Goal: Obtain resource: Obtain resource

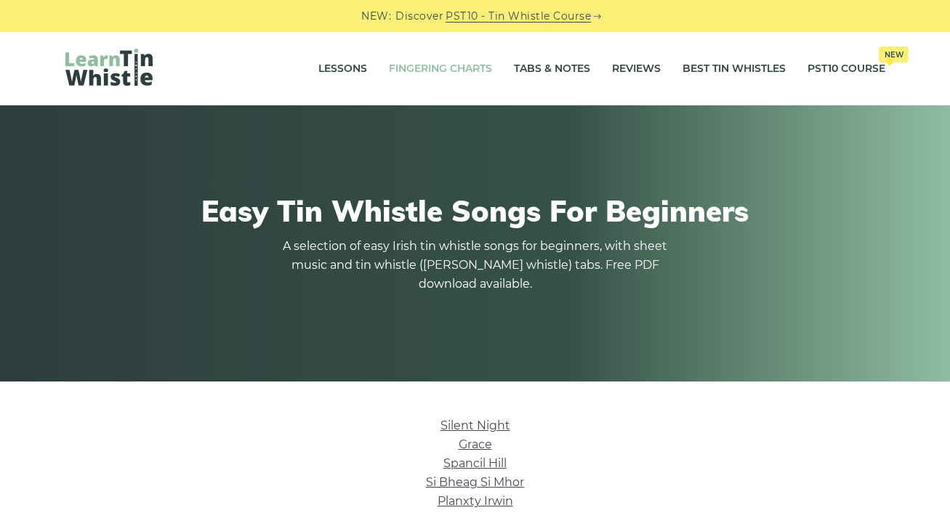
click at [448, 65] on link "Fingering Charts" at bounding box center [440, 69] width 103 height 36
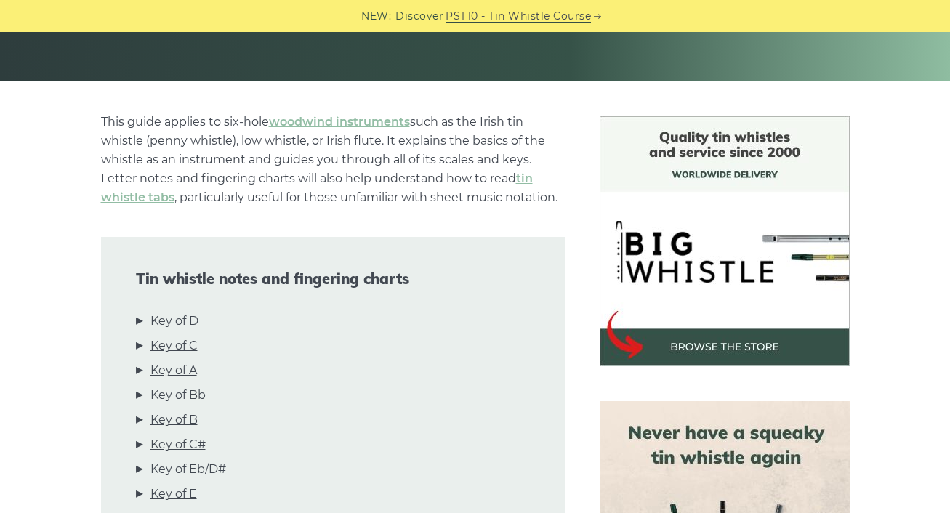
scroll to position [303, 0]
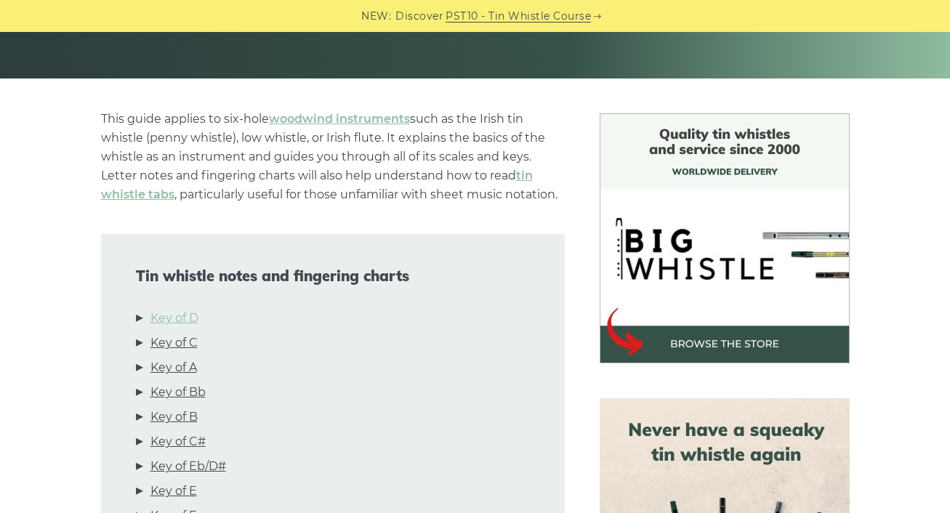
click at [164, 318] on link "Key of D" at bounding box center [174, 318] width 48 height 19
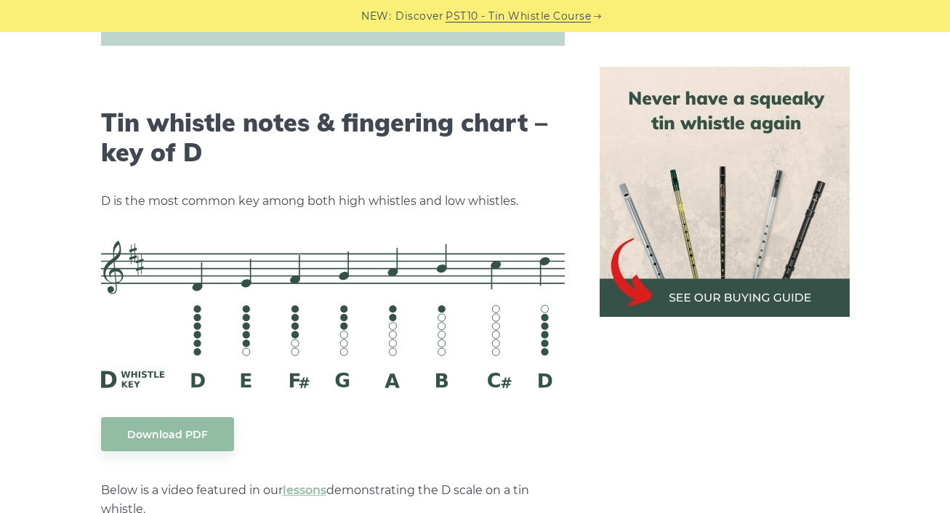
scroll to position [2265, 0]
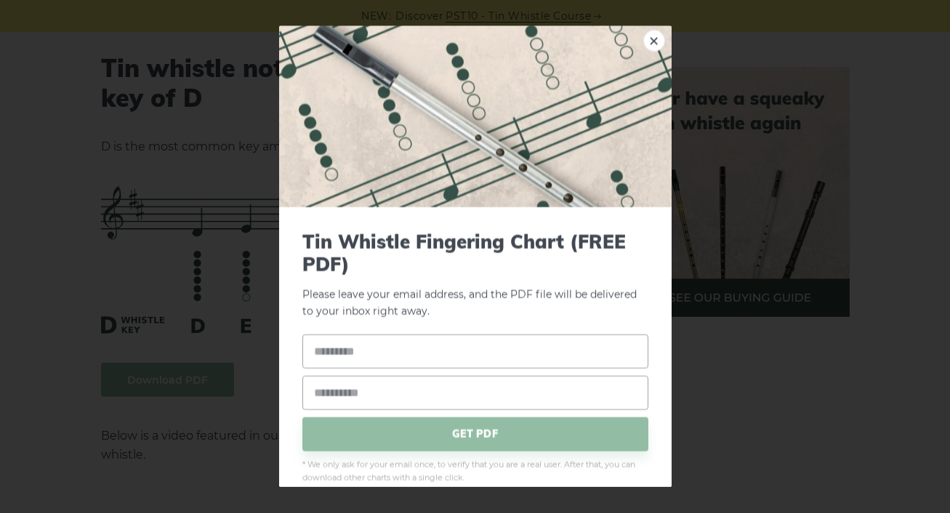
click at [384, 354] on input "text" at bounding box center [475, 351] width 346 height 34
type input "*****"
click at [370, 390] on input "email" at bounding box center [475, 393] width 346 height 34
type input "**********"
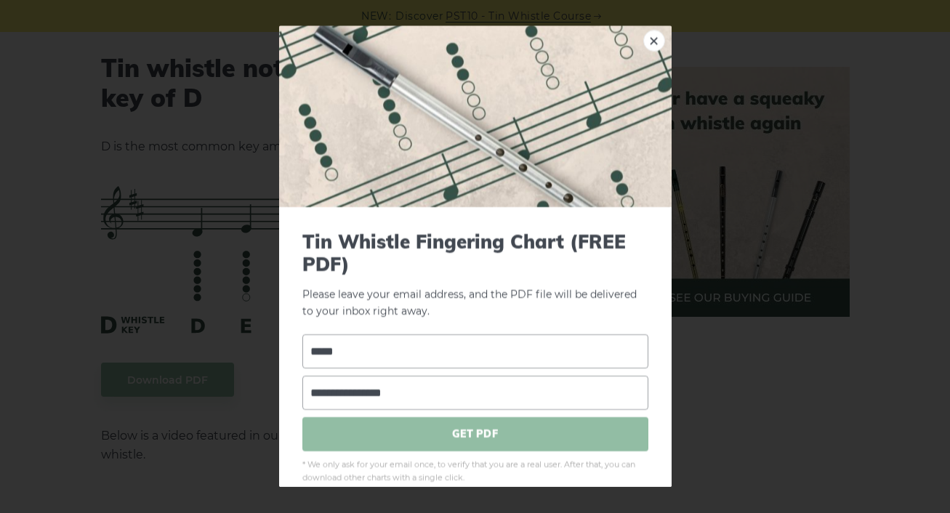
click at [439, 429] on span "GET PDF" at bounding box center [475, 434] width 346 height 34
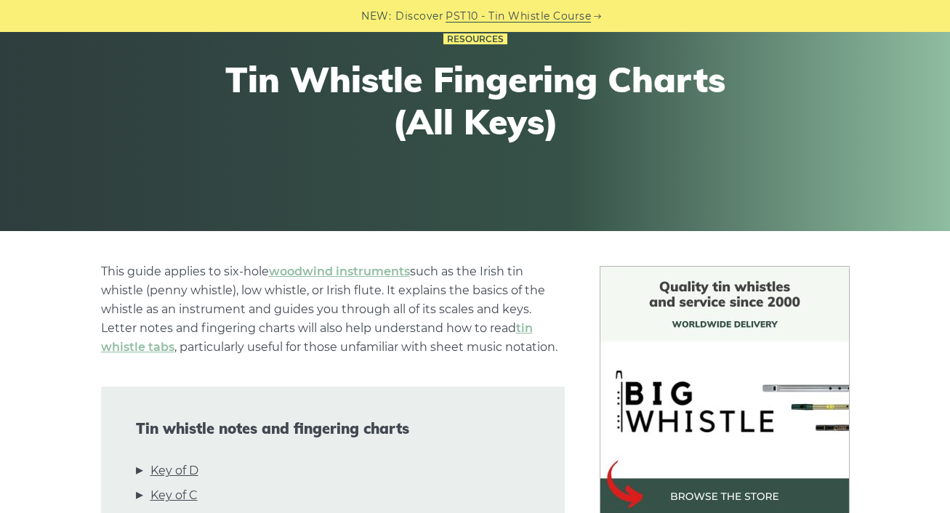
scroll to position [0, 0]
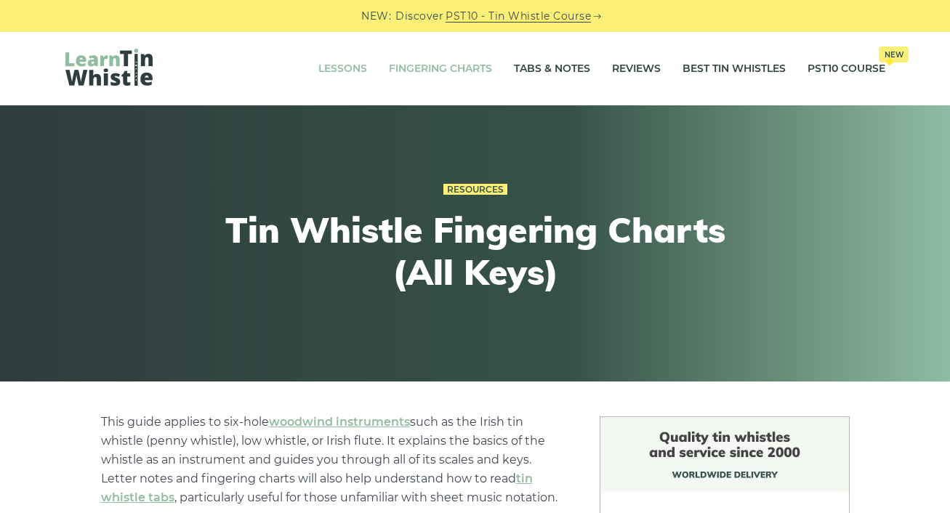
click at [342, 68] on link "Lessons" at bounding box center [342, 69] width 49 height 36
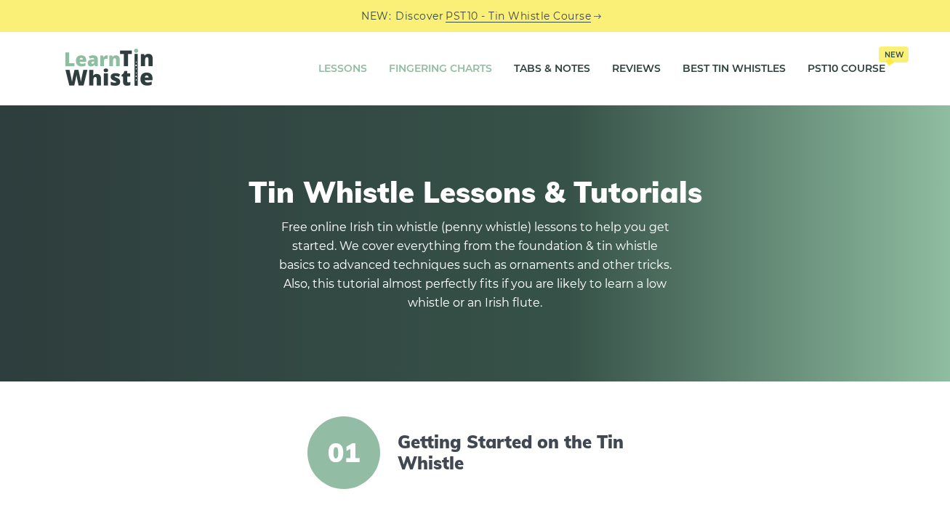
click at [451, 63] on link "Fingering Charts" at bounding box center [440, 69] width 103 height 36
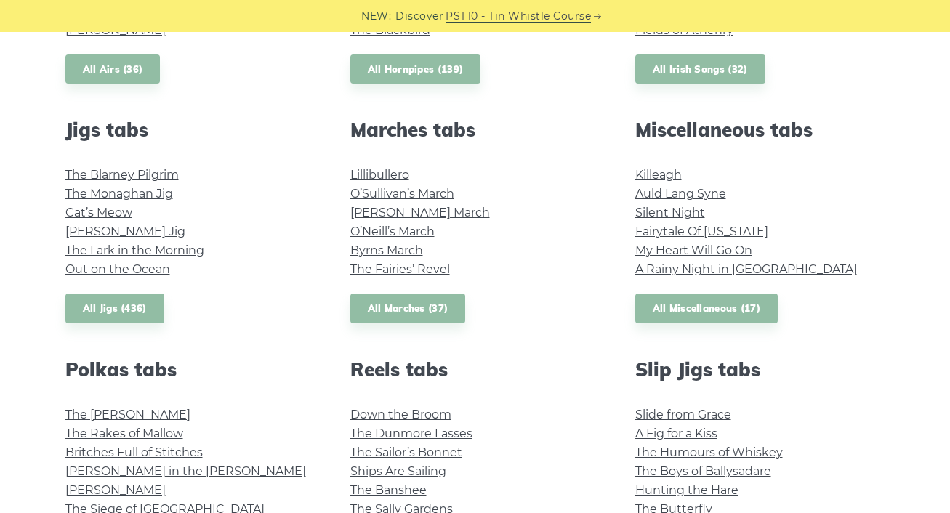
scroll to position [567, 0]
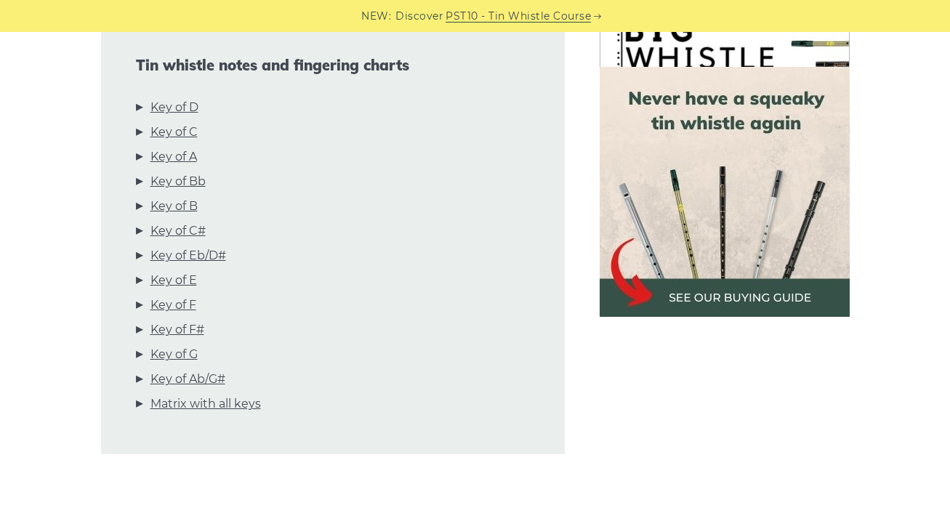
scroll to position [480, 0]
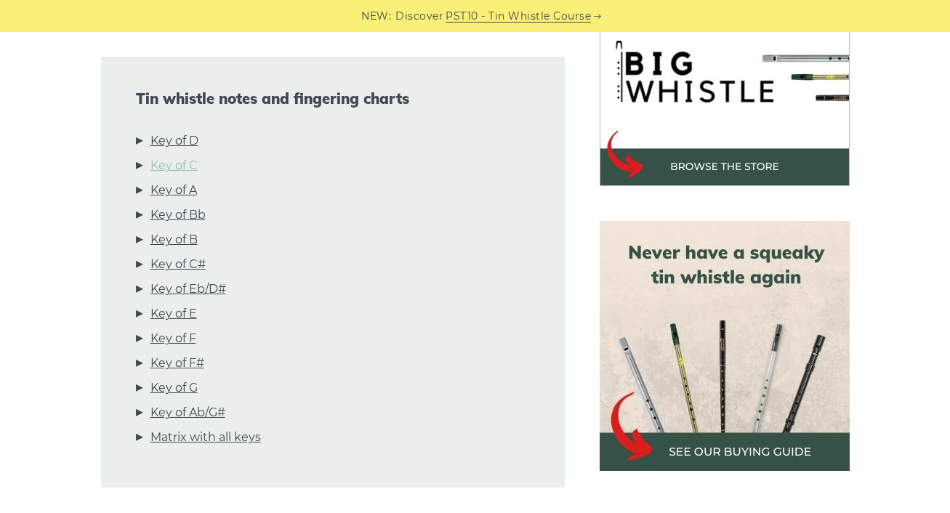
click at [188, 164] on link "Key of C" at bounding box center [173, 165] width 47 height 19
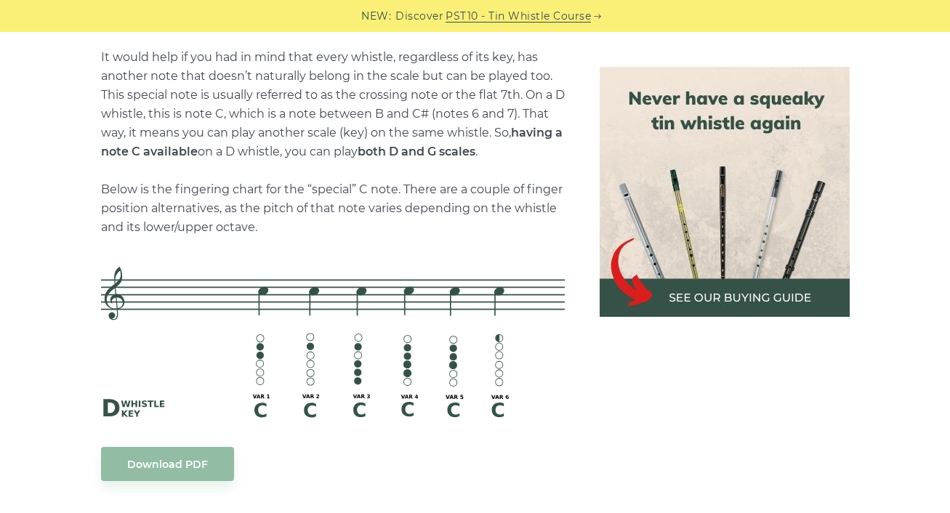
scroll to position [3640, 0]
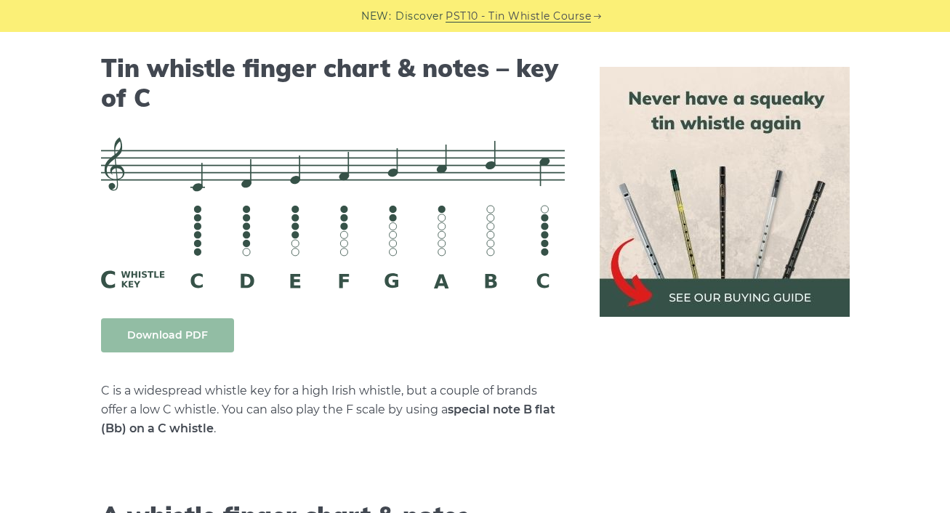
click at [180, 334] on link "Download PDF" at bounding box center [167, 335] width 133 height 34
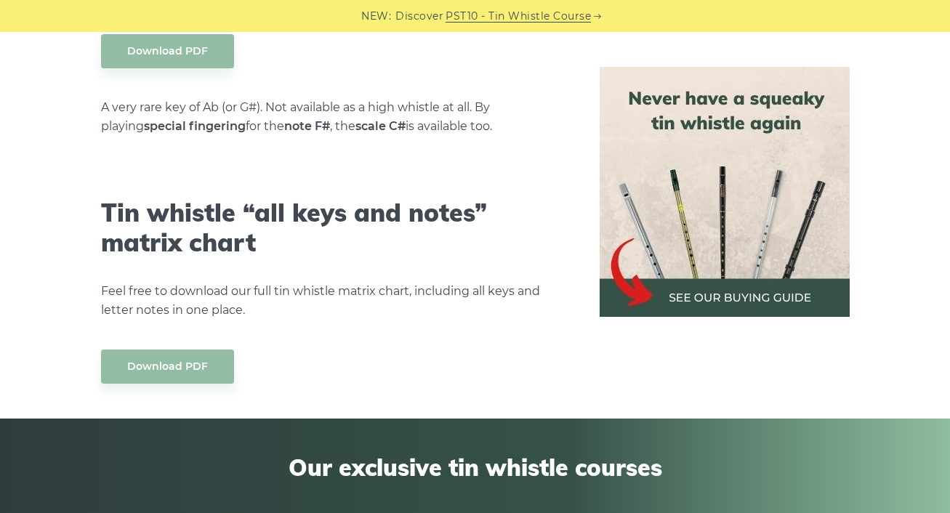
scroll to position [8087, 0]
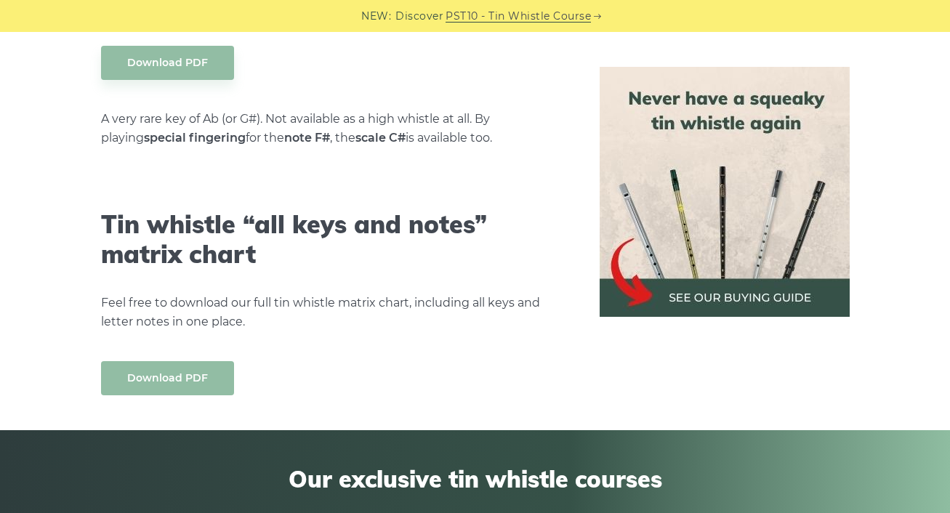
click at [163, 361] on link "Download PDF" at bounding box center [167, 378] width 133 height 34
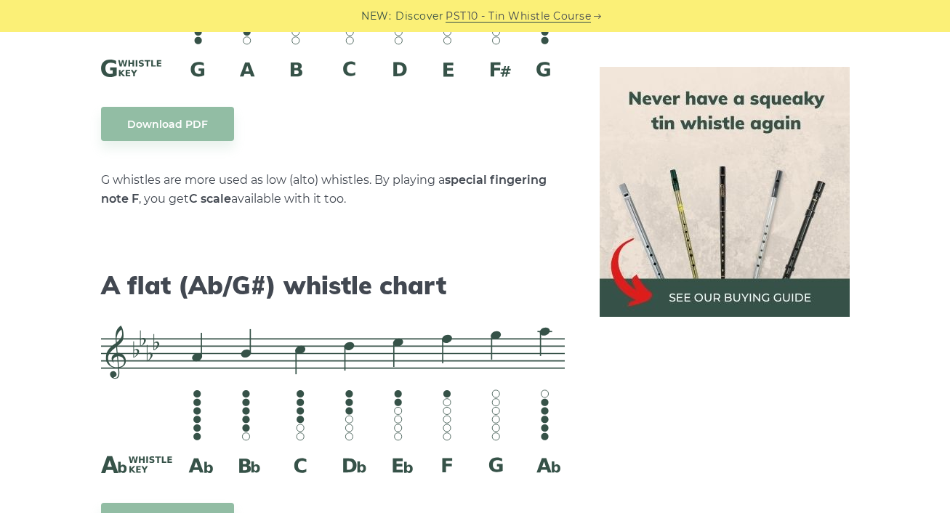
scroll to position [7582, 0]
